Goal: Navigation & Orientation: Go to known website

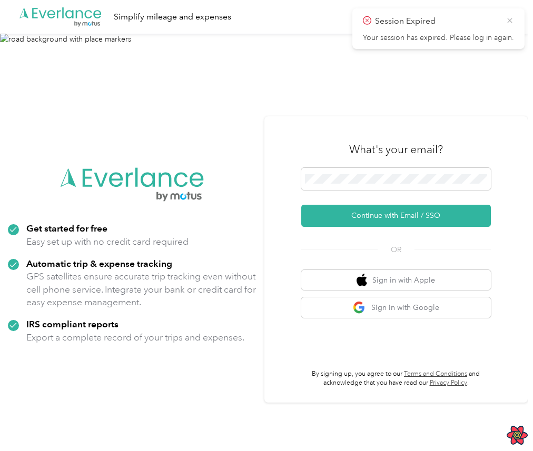
click at [512, 17] on icon at bounding box center [509, 20] width 8 height 9
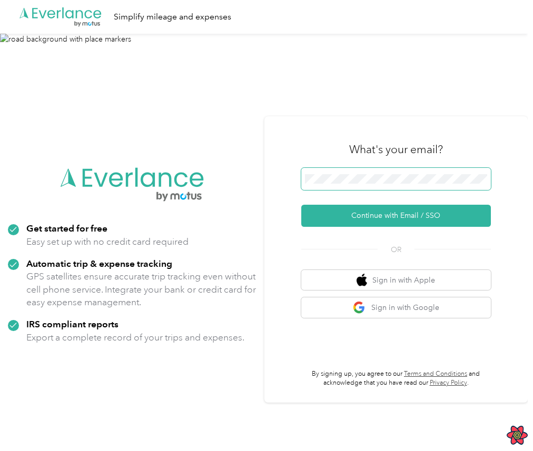
click at [356, 188] on span at bounding box center [396, 179] width 190 height 22
click at [301, 205] on button "Continue with Email / SSO" at bounding box center [396, 216] width 190 height 22
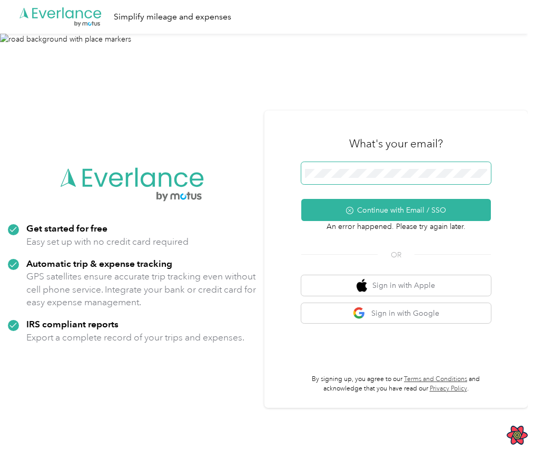
click at [301, 199] on button "Continue with Email / SSO" at bounding box center [396, 210] width 190 height 22
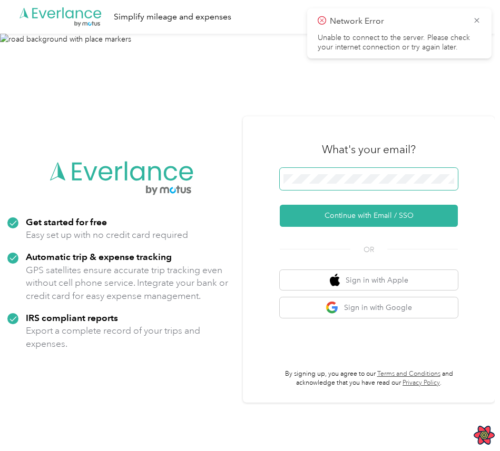
click at [375, 172] on span at bounding box center [369, 179] width 178 height 22
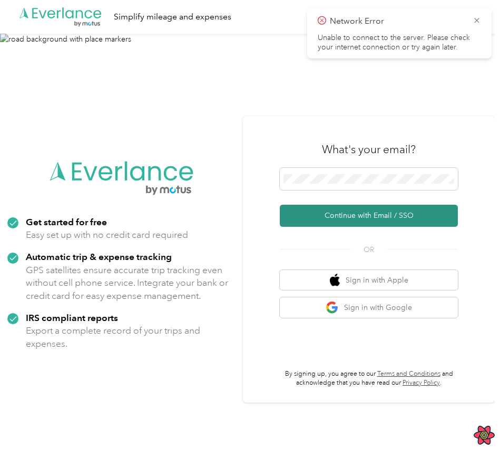
click at [367, 220] on button "Continue with Email / SSO" at bounding box center [369, 216] width 178 height 22
